Goal: Information Seeking & Learning: Find specific page/section

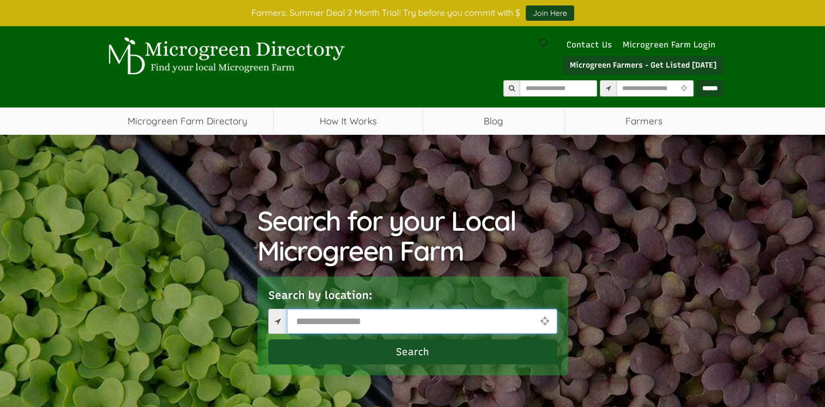
click at [330, 321] on input "text" at bounding box center [422, 321] width 271 height 25
type input "*****"
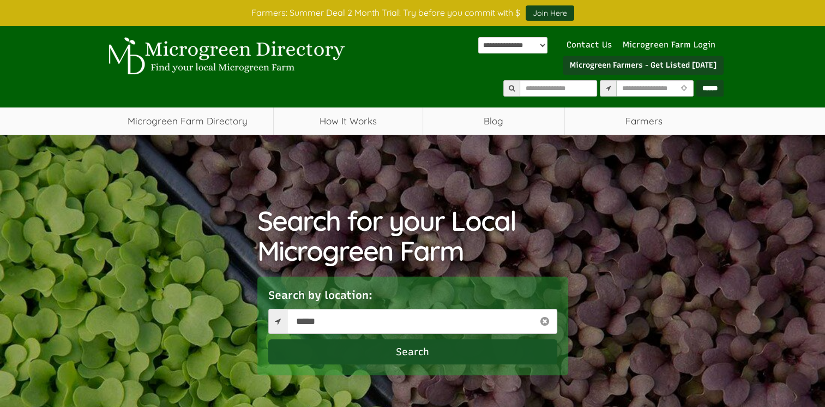
click at [411, 343] on button "Search" at bounding box center [412, 351] width 289 height 25
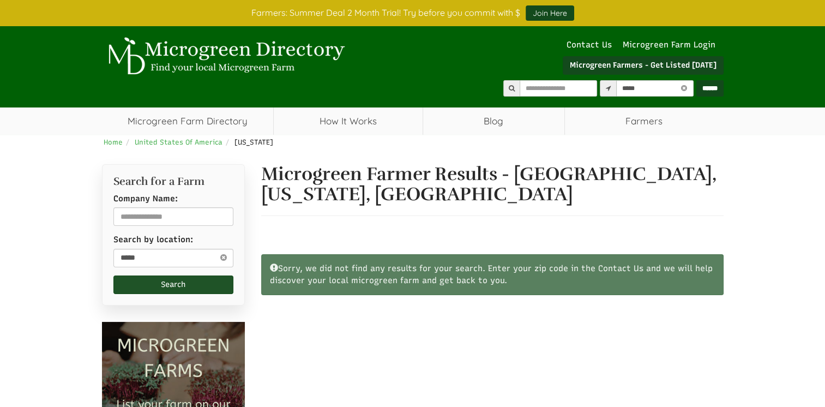
select select "Language Translate Widget"
